Goal: Task Accomplishment & Management: Manage account settings

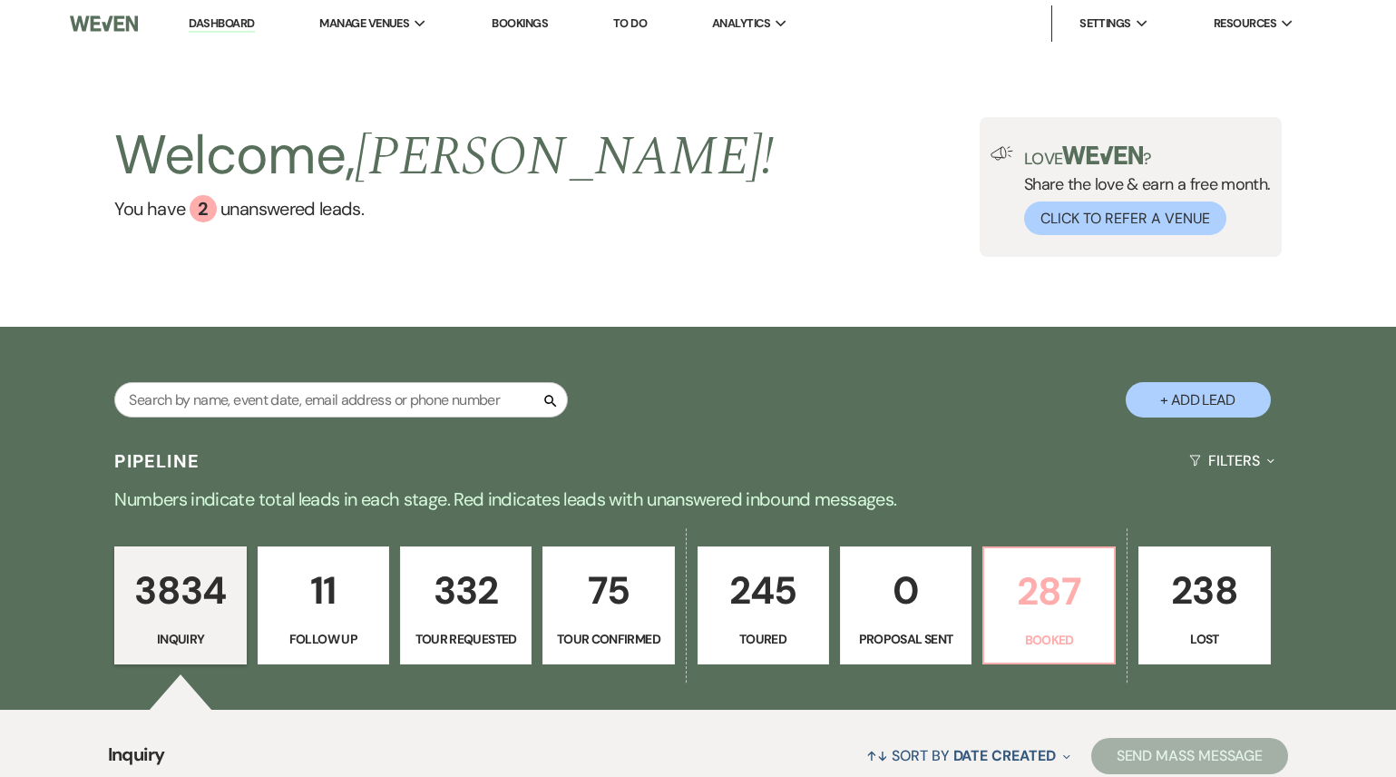
click at [1055, 593] on p "287" at bounding box center [1049, 591] width 108 height 61
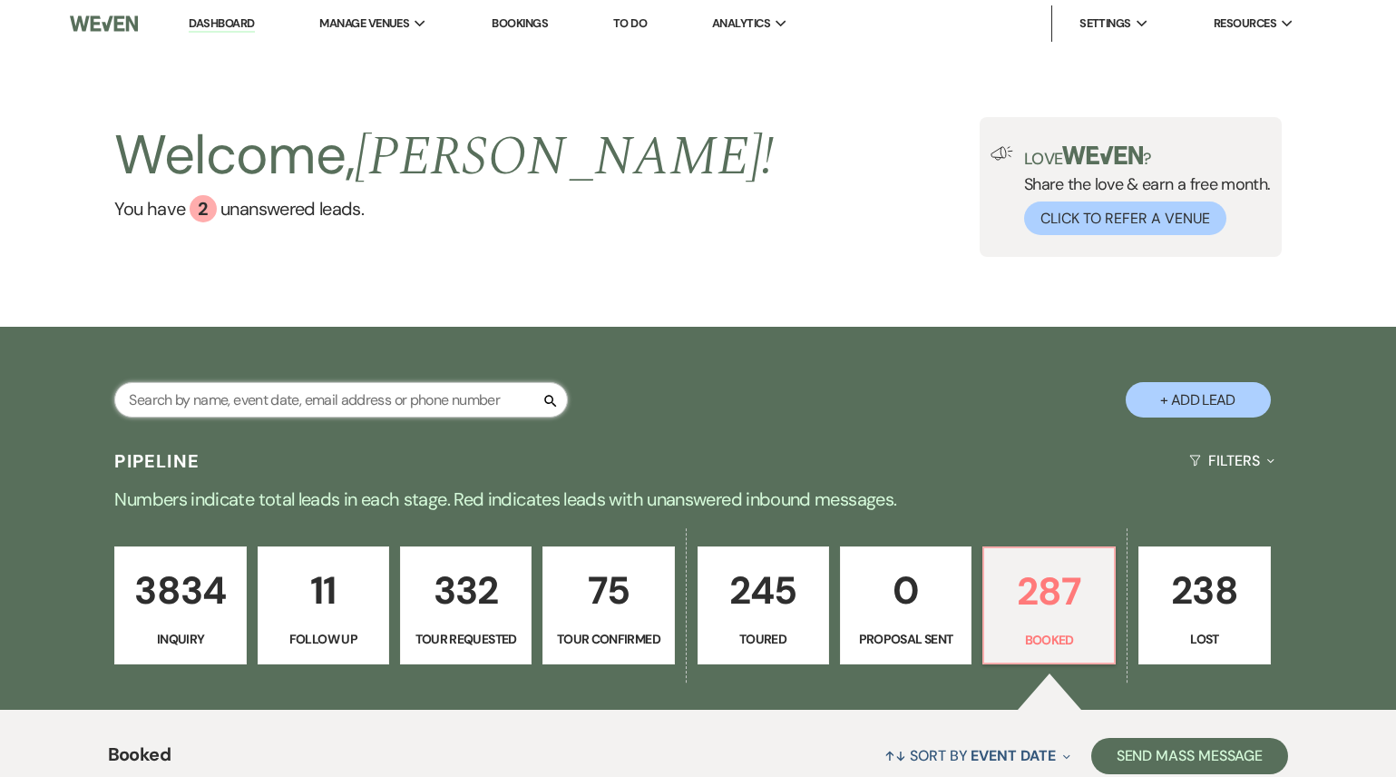
click at [355, 399] on input "text" at bounding box center [341, 399] width 454 height 35
type input "jag"
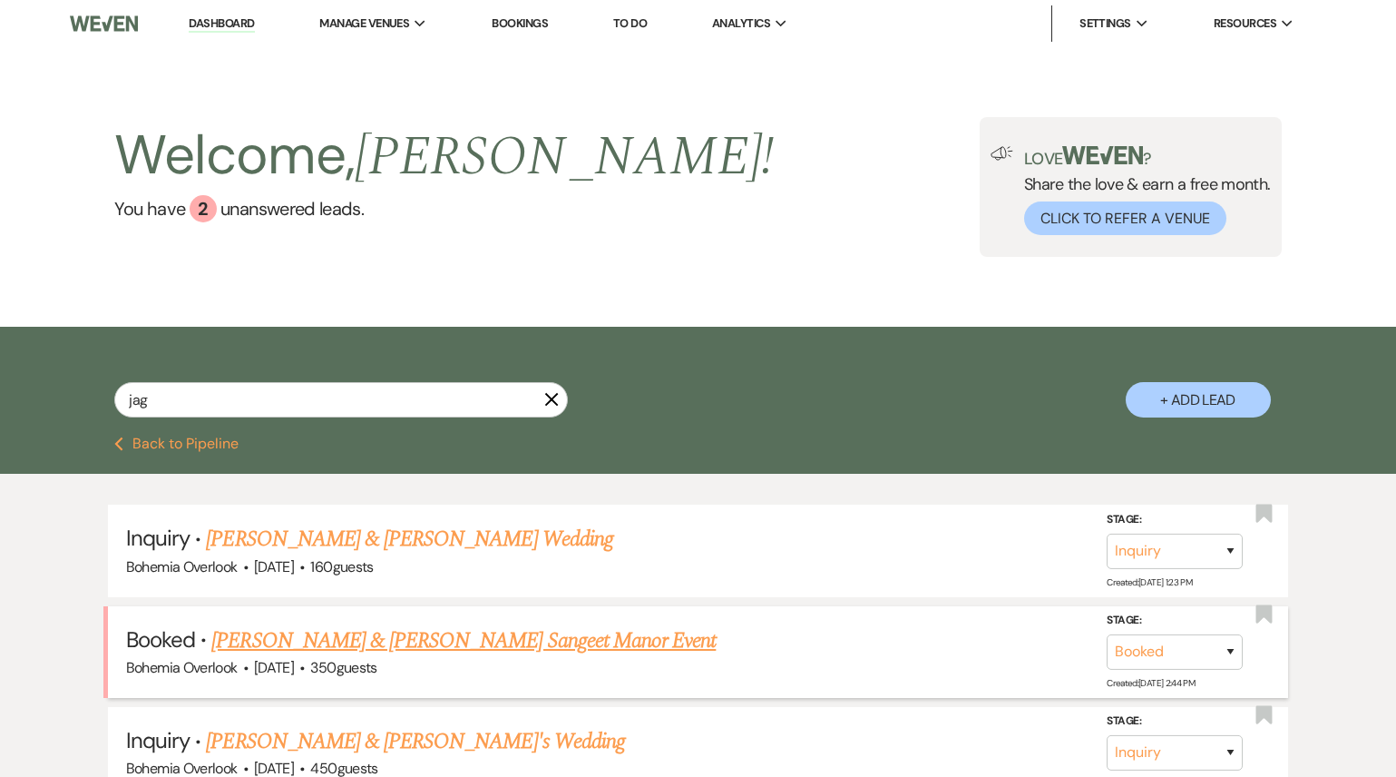
click at [334, 643] on link "[PERSON_NAME] & [PERSON_NAME] Sangeet Manor Event" at bounding box center [463, 640] width 504 height 33
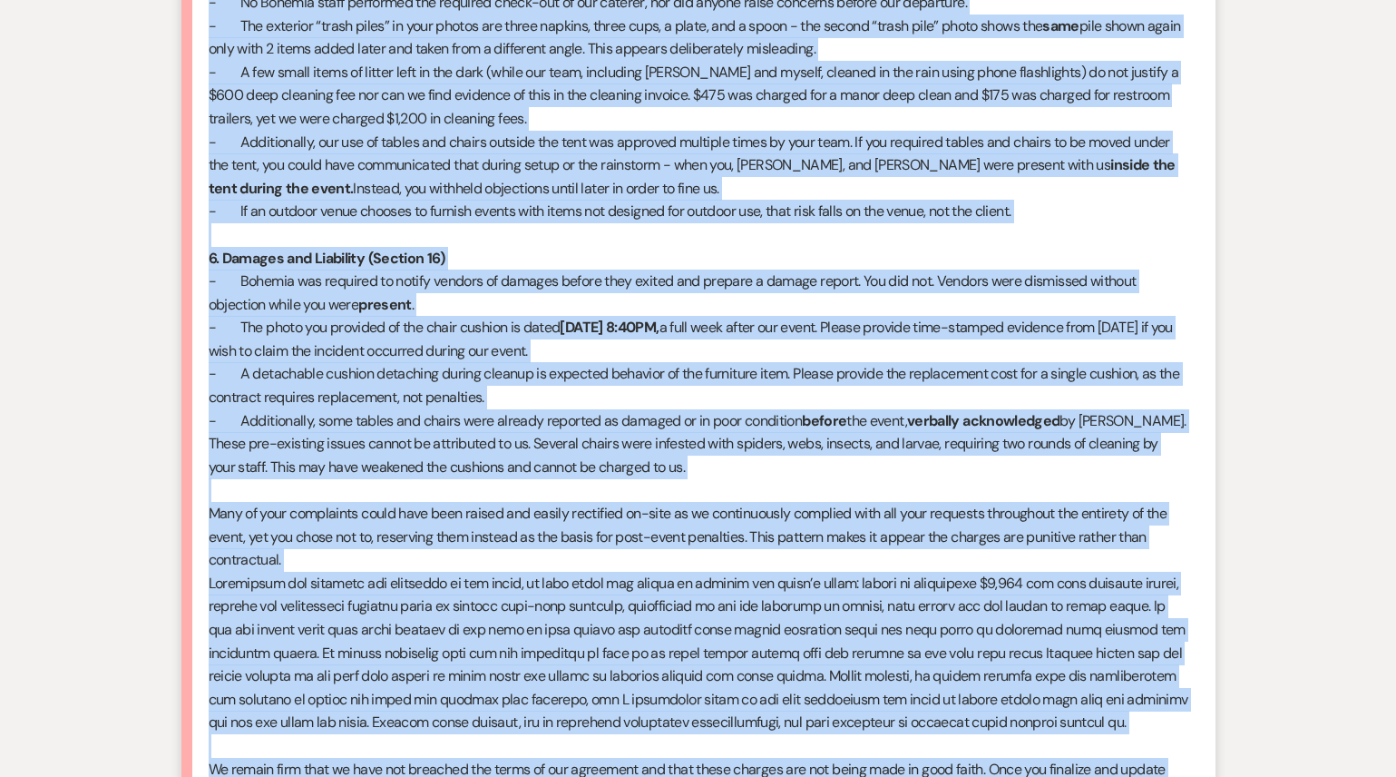
scroll to position [3721, 0]
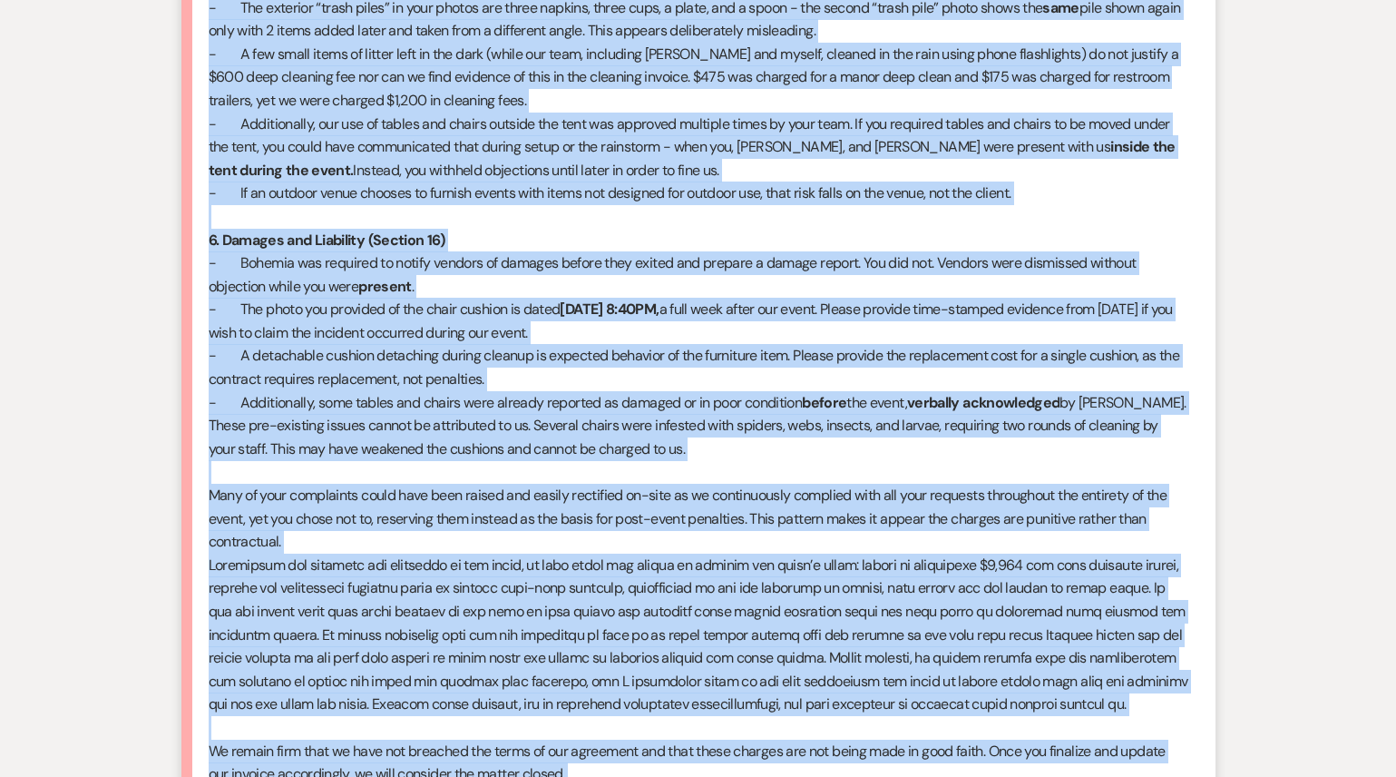
drag, startPoint x: 207, startPoint y: 137, endPoint x: 436, endPoint y: 767, distance: 670.2
click at [436, 767] on li "[PERSON_NAME] Follow-ups [DATE] 9:00 PM Sky, We have fully complied with our si…" at bounding box center [698, 70] width 1034 height 1983
copy div "Lor, Ip dolo sitam consecte adip eli seddoe Temporin utl Etdol & Magnaaliqua en…"
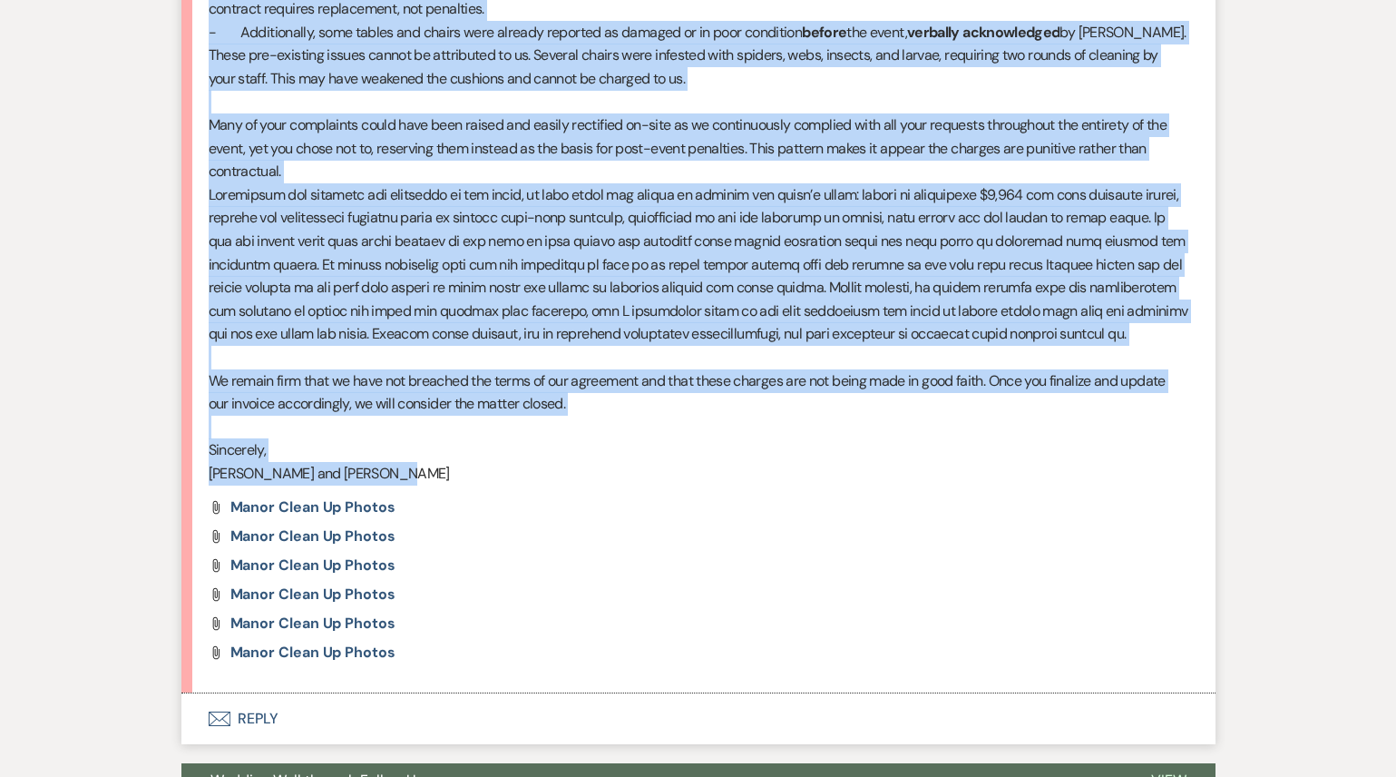
scroll to position [4093, 0]
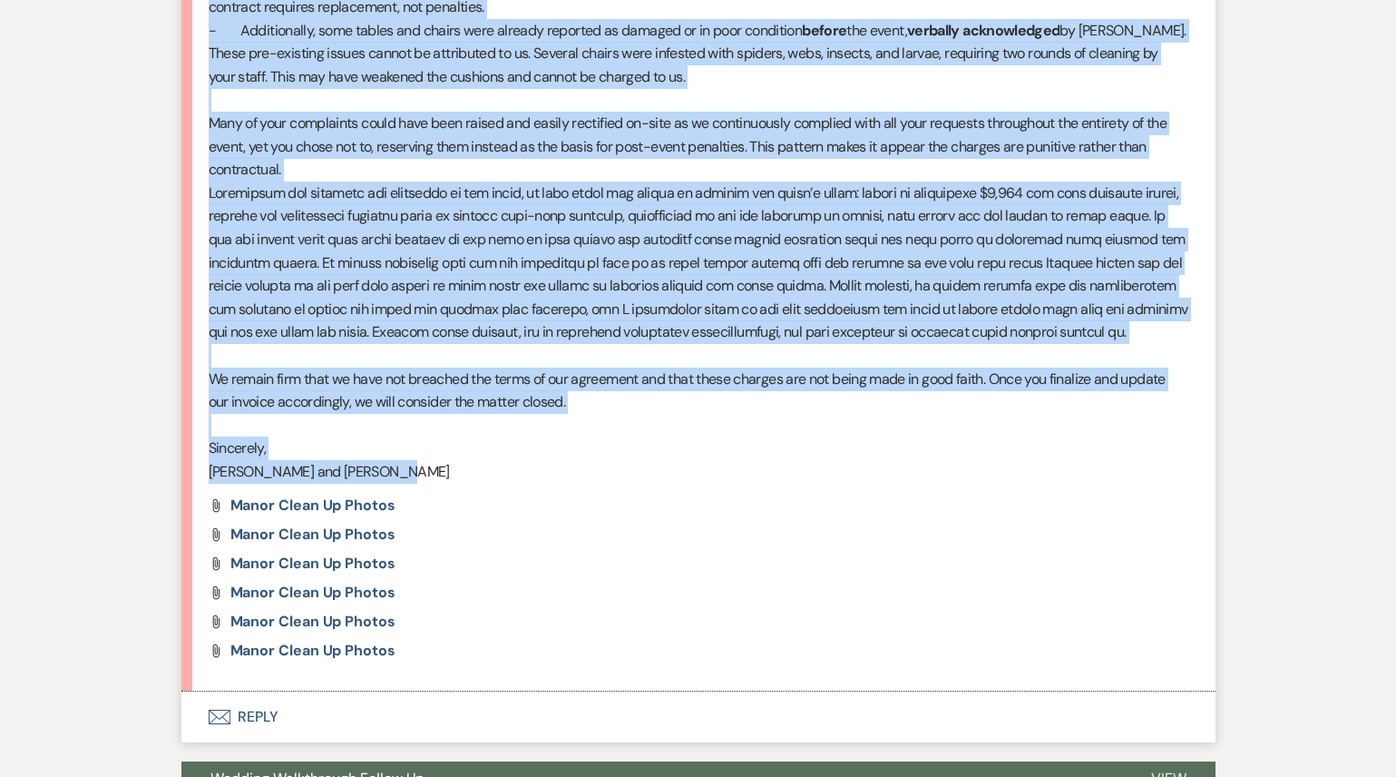
copy div "Lor, Ip dolo sitam consecte adip eli seddoe Temporin utl Etdol & Magnaaliqua en…"
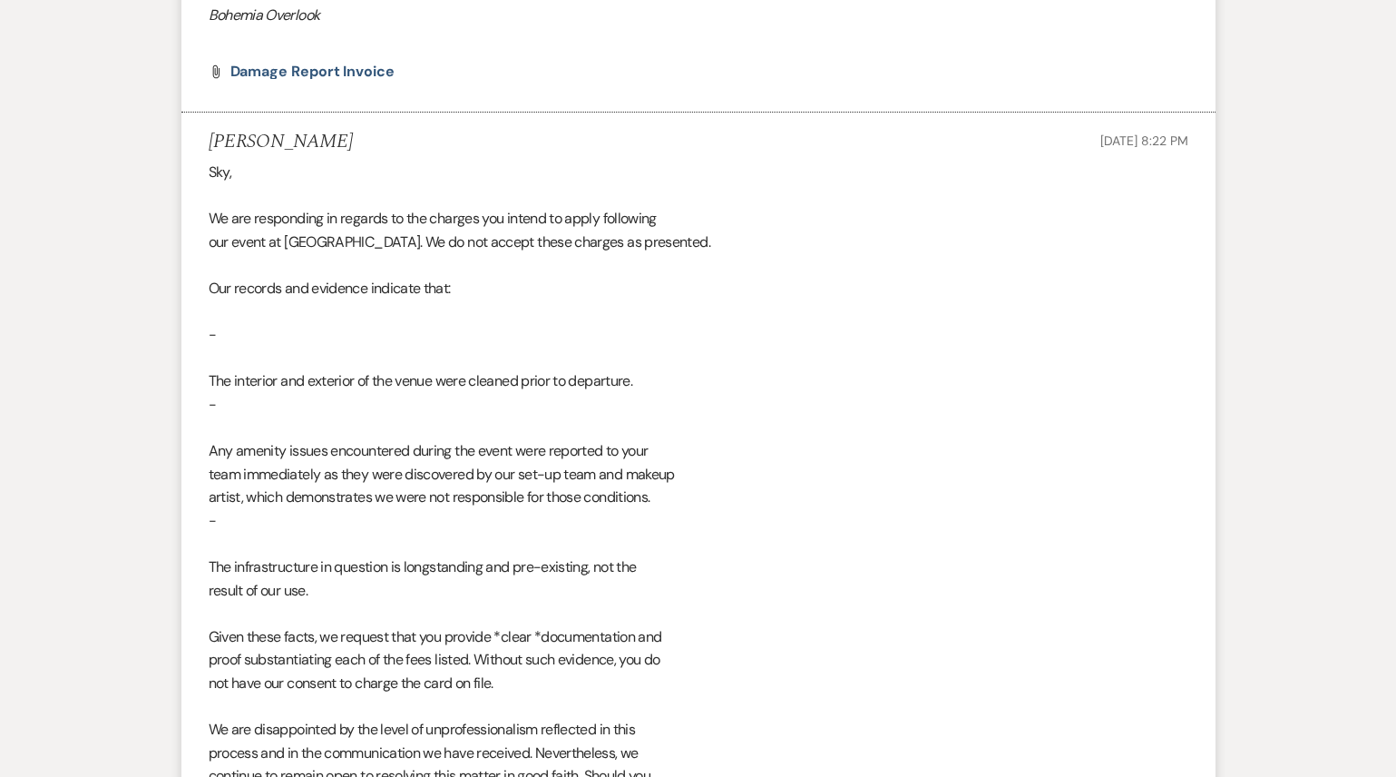
scroll to position [951, 0]
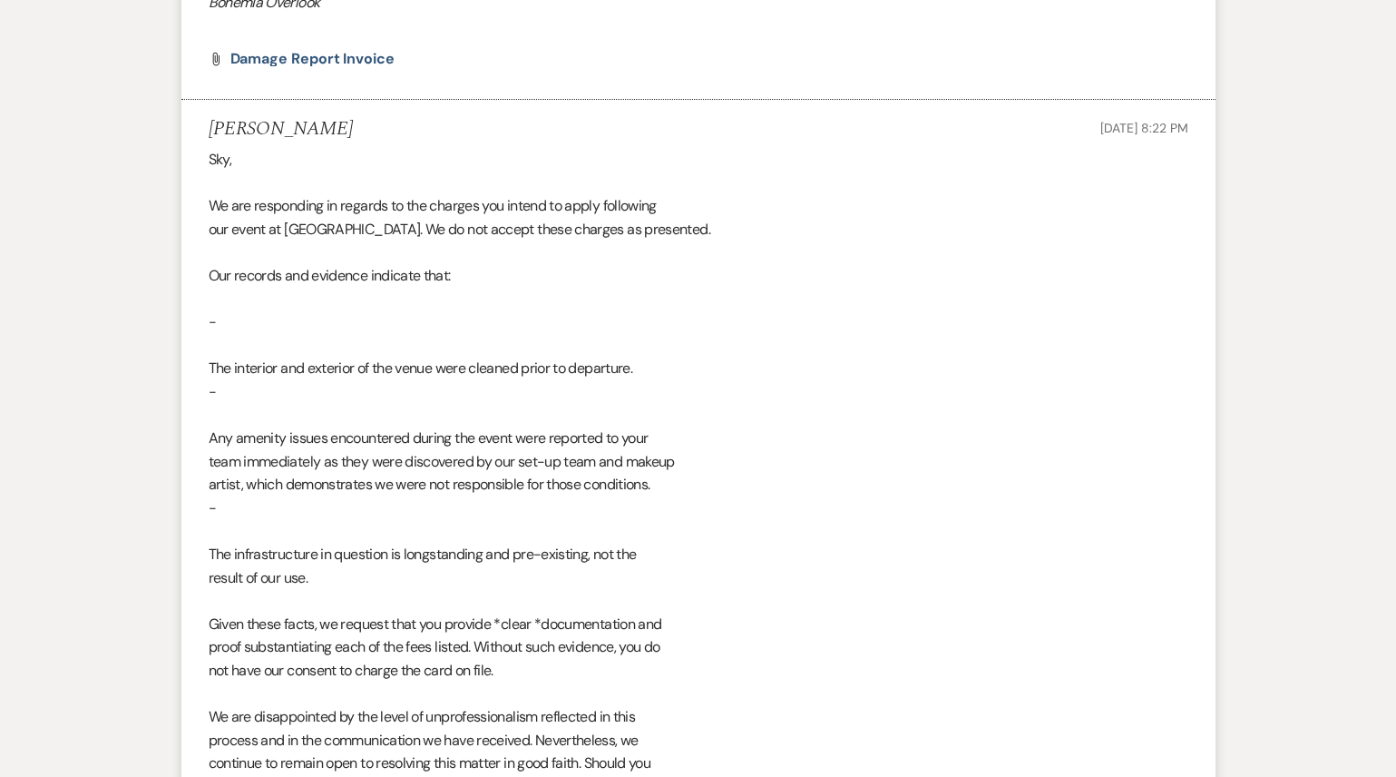
click at [202, 148] on li "[PERSON_NAME] [DATE] 8:22 PM Sky, We are responding in regards to the charges y…" at bounding box center [698, 493] width 1034 height 787
click at [203, 159] on li "[PERSON_NAME] [DATE] 8:22 PM Sky, We are responding in regards to the charges y…" at bounding box center [698, 493] width 1034 height 787
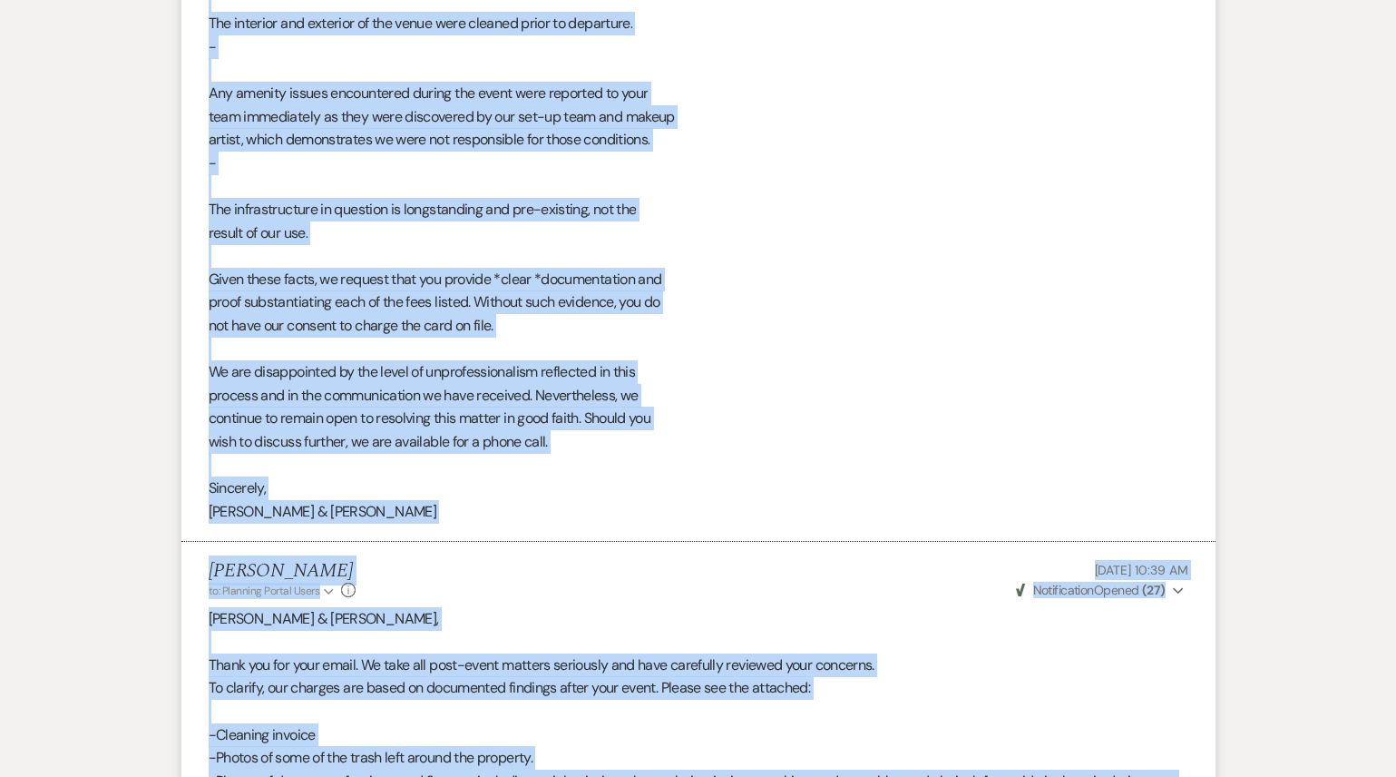
scroll to position [1324, 0]
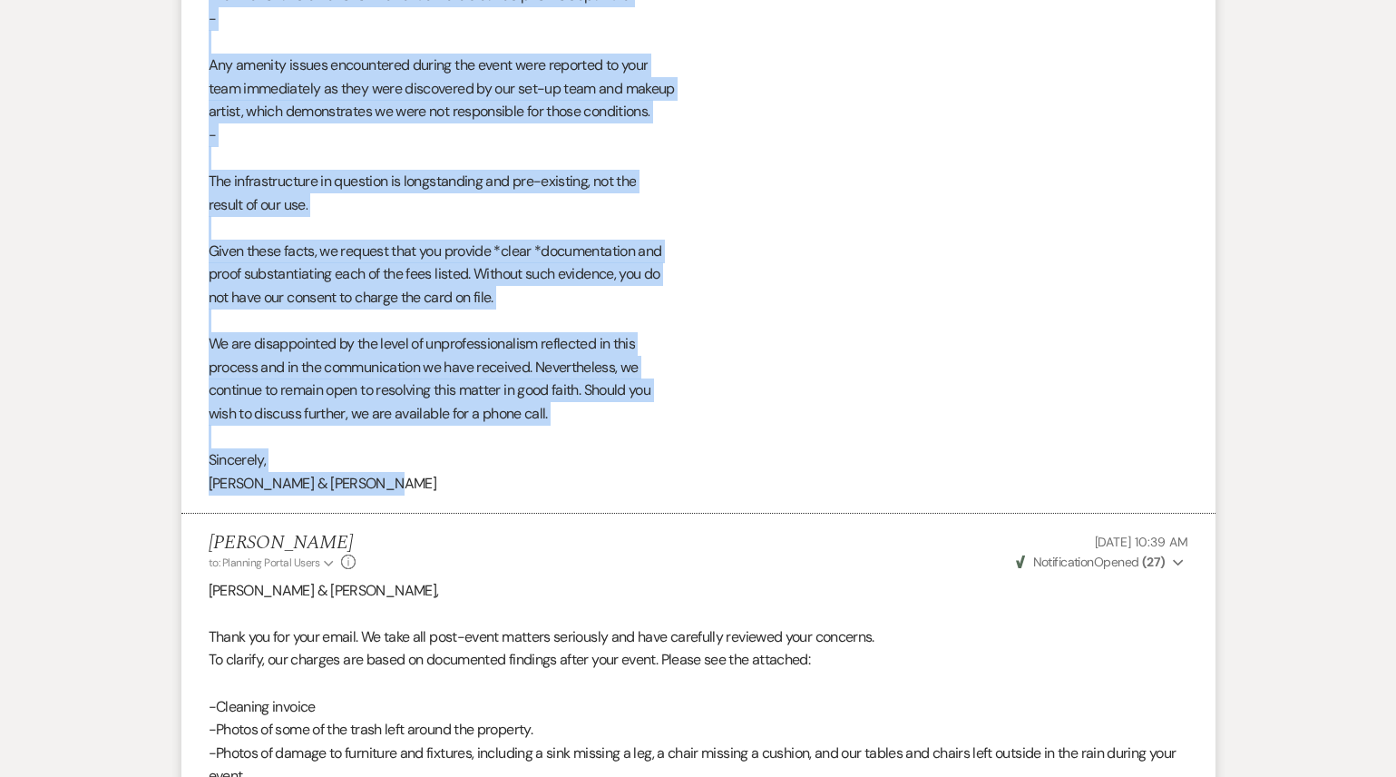
drag, startPoint x: 203, startPoint y: 139, endPoint x: 597, endPoint y: 476, distance: 518.6
click at [598, 476] on li "[PERSON_NAME] [DATE] 8:22 PM Sky, We are responding in regards to the charges y…" at bounding box center [698, 120] width 1034 height 787
copy div "Sky, We are responding in regards to the charges you intend to apply following …"
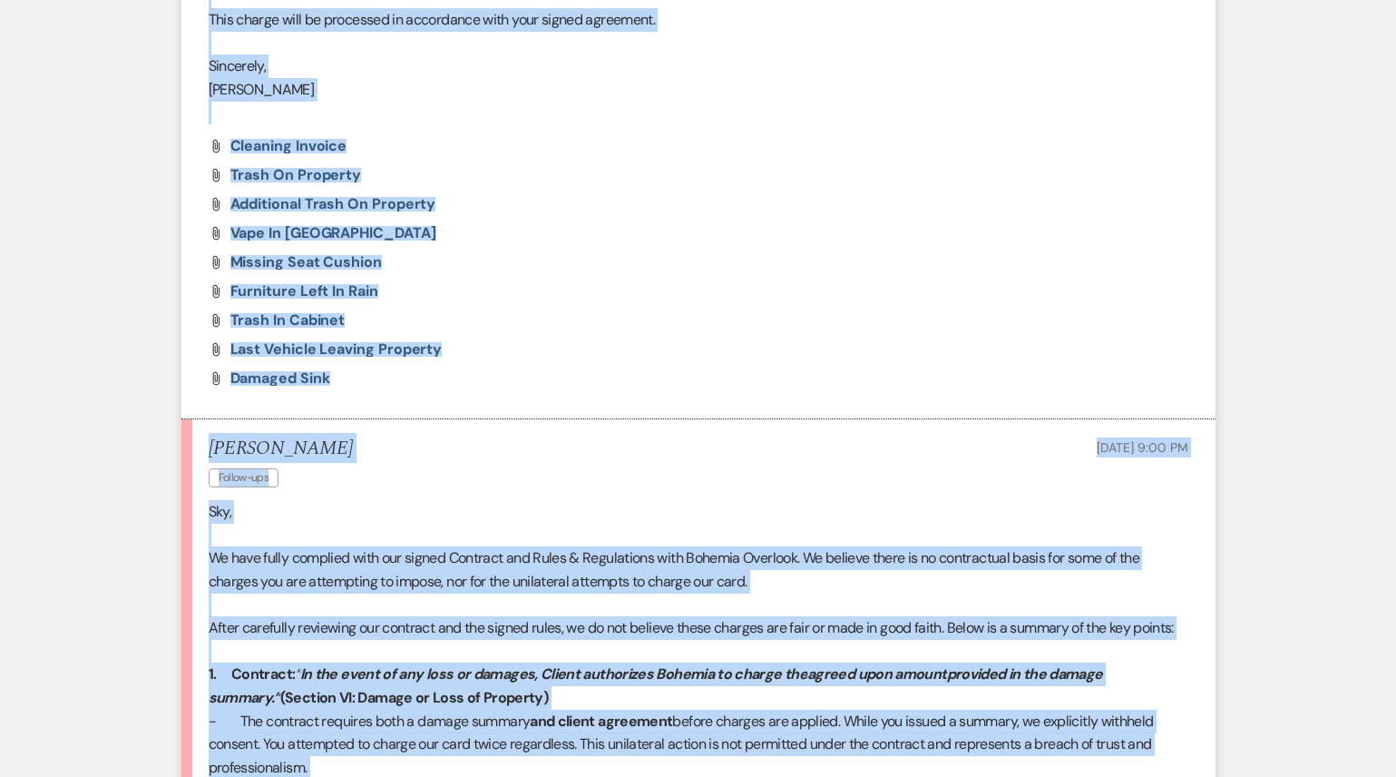
scroll to position [2585, 0]
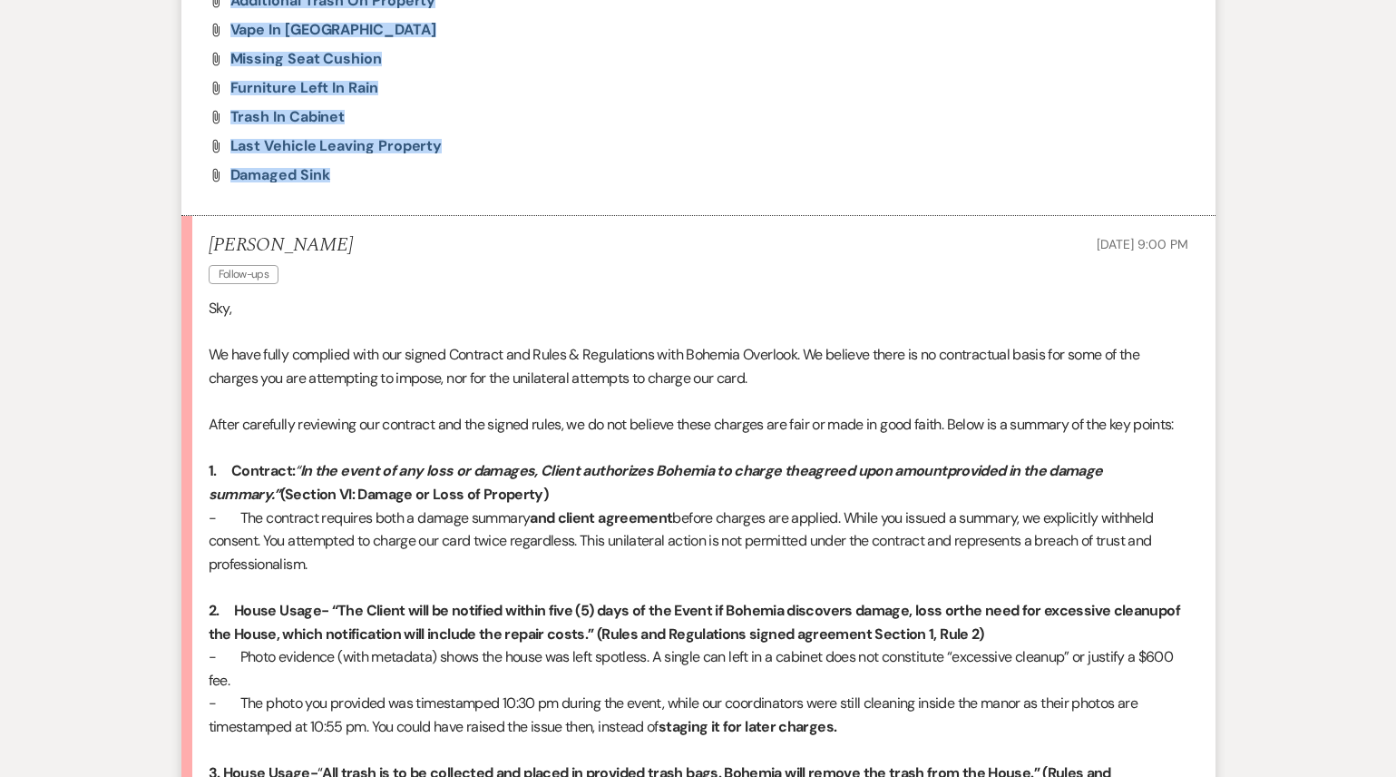
drag, startPoint x: 203, startPoint y: 48, endPoint x: 543, endPoint y: 142, distance: 352.8
copy li "[PERSON_NAME] & [PERSON_NAME], Thank you for your email. We take all post-event…"
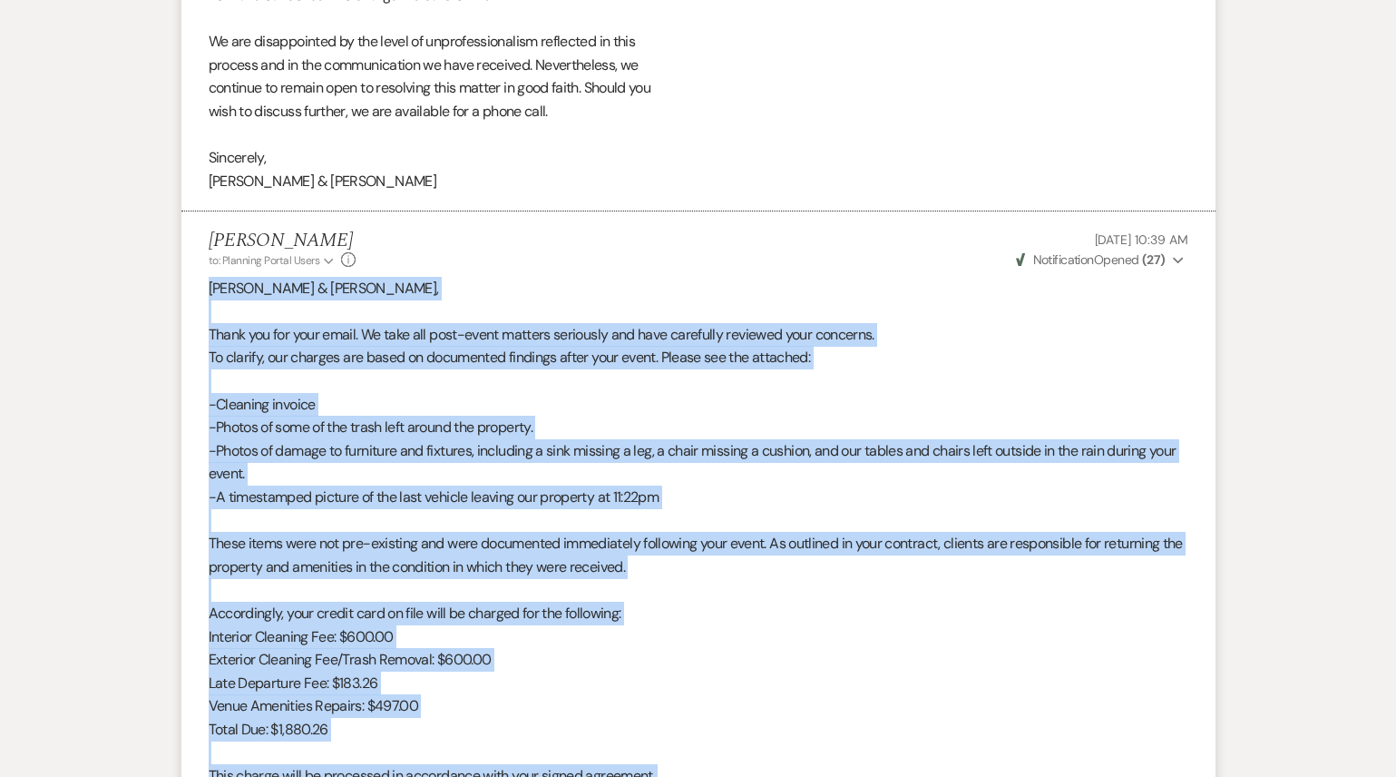
scroll to position [1623, 0]
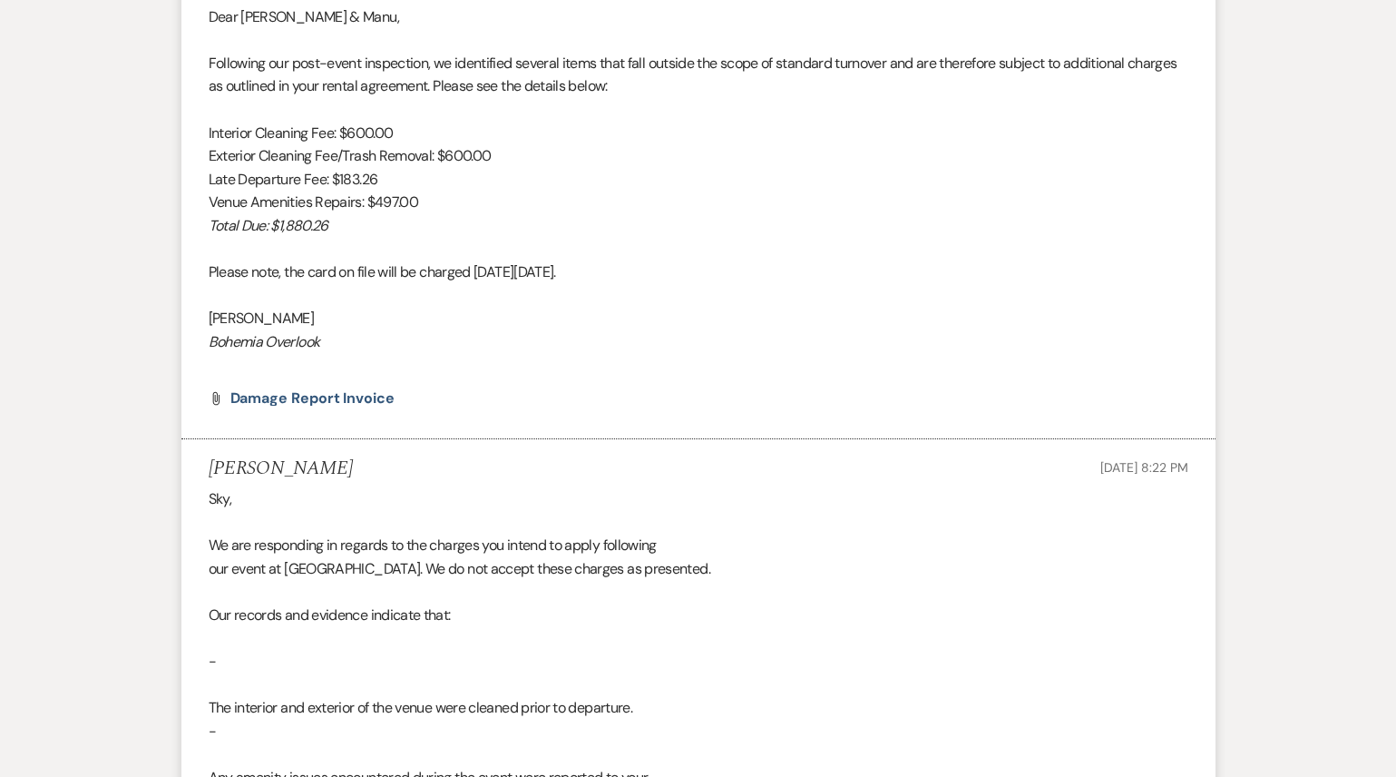
scroll to position [606, 0]
